Goal: Transaction & Acquisition: Purchase product/service

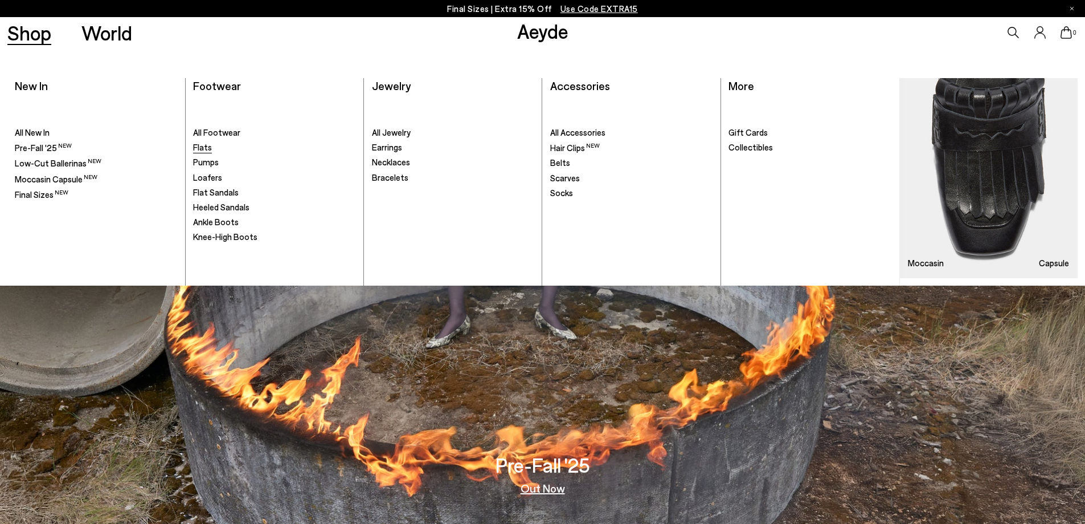
click at [199, 146] on span "Flats" at bounding box center [202, 147] width 19 height 10
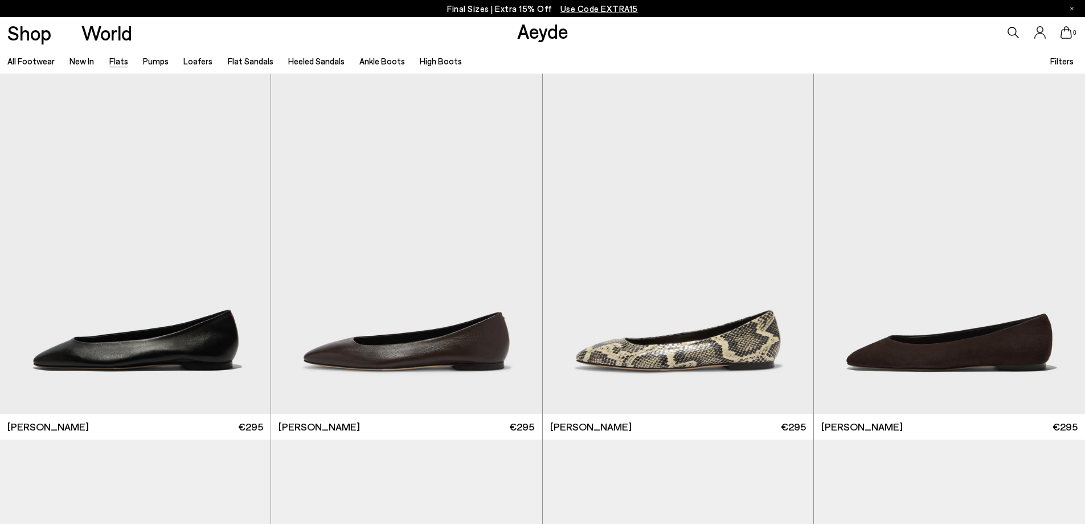
click at [1060, 67] on span "Filters" at bounding box center [1062, 61] width 23 height 13
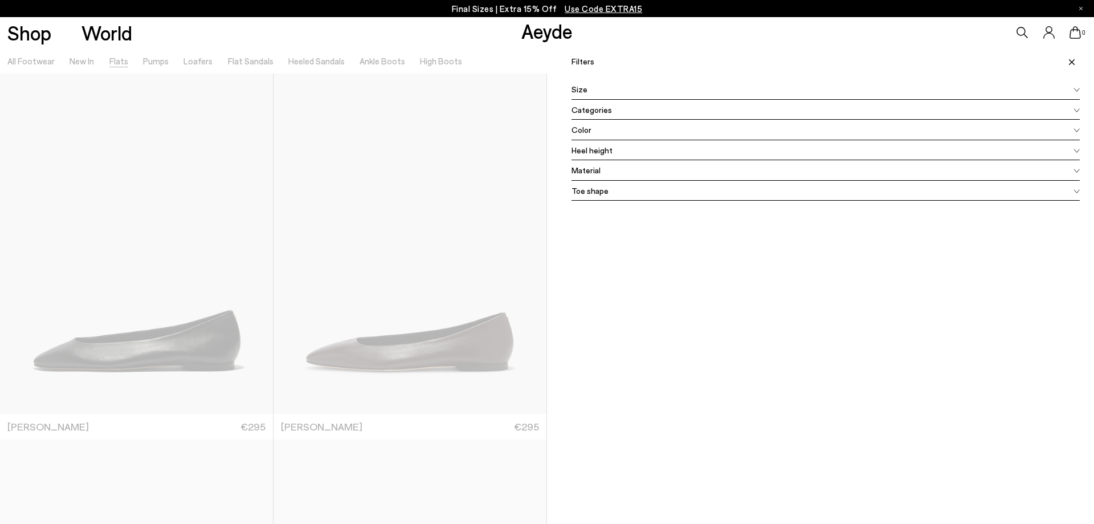
click at [585, 130] on span "Color" at bounding box center [581, 130] width 20 height 12
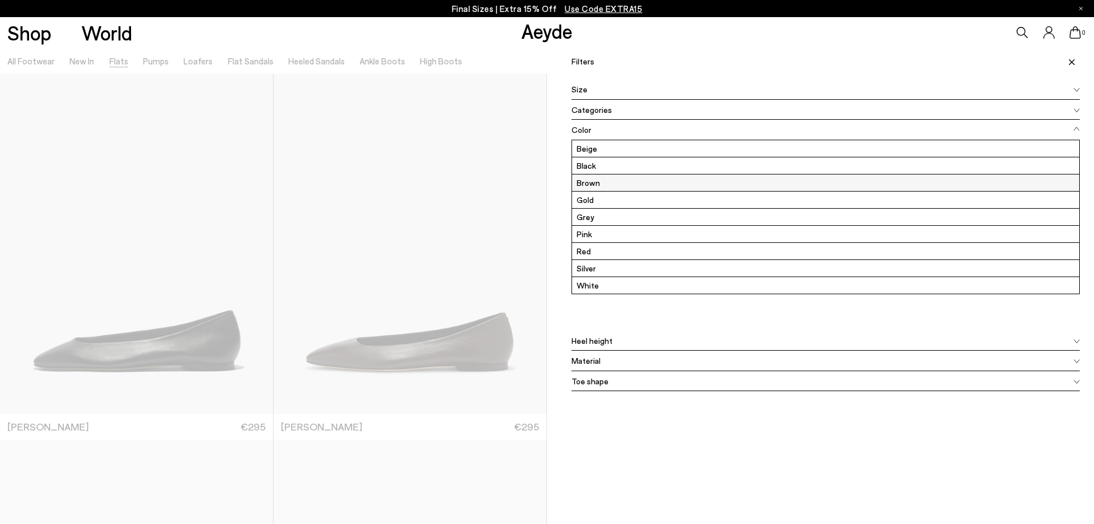
click at [591, 184] on label "Brown" at bounding box center [825, 182] width 507 height 17
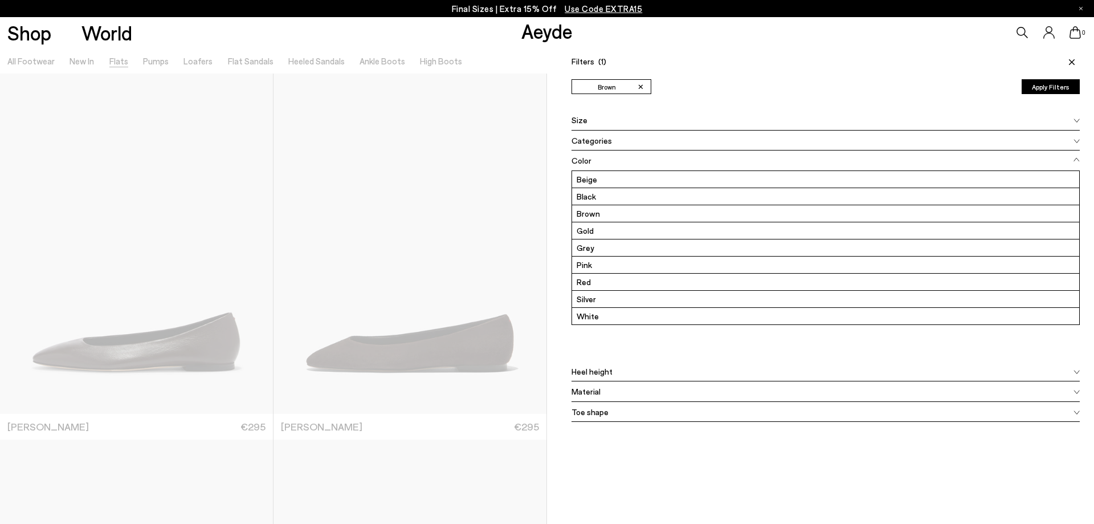
click at [1069, 61] on icon at bounding box center [1072, 62] width 6 height 6
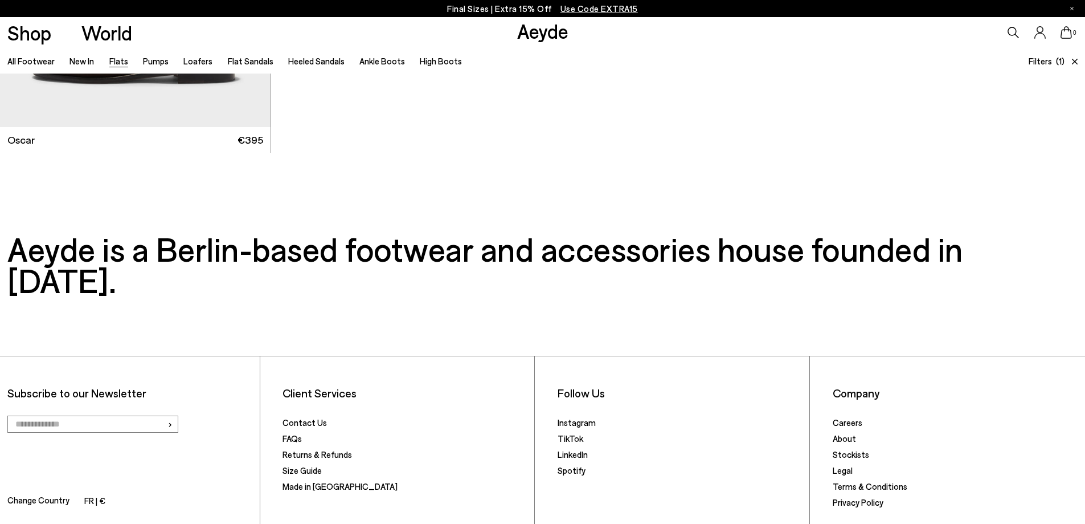
scroll to position [2507, 0]
